Goal: Browse casually

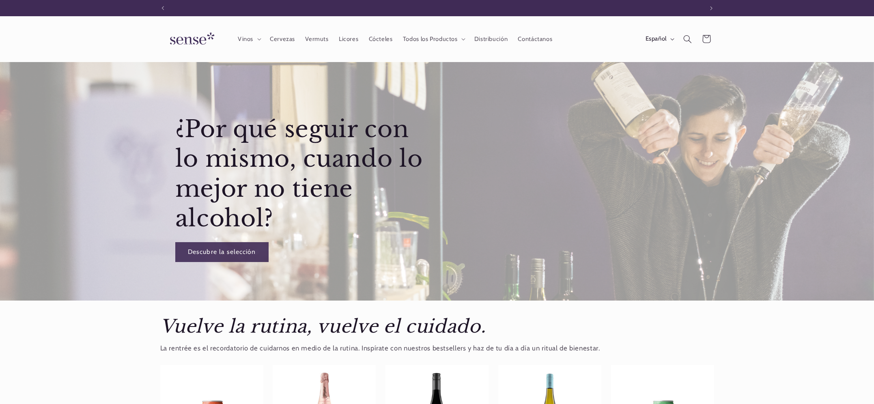
scroll to position [0, 541]
click at [192, 38] on img at bounding box center [190, 39] width 61 height 23
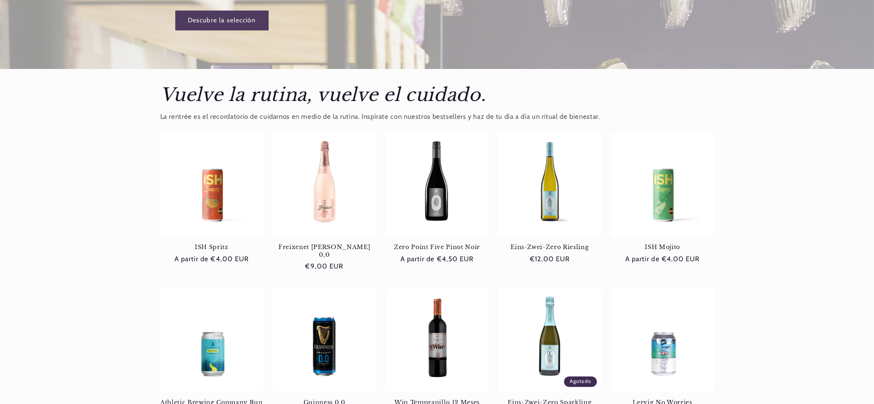
scroll to position [235, 0]
